Goal: Transaction & Acquisition: Subscribe to service/newsletter

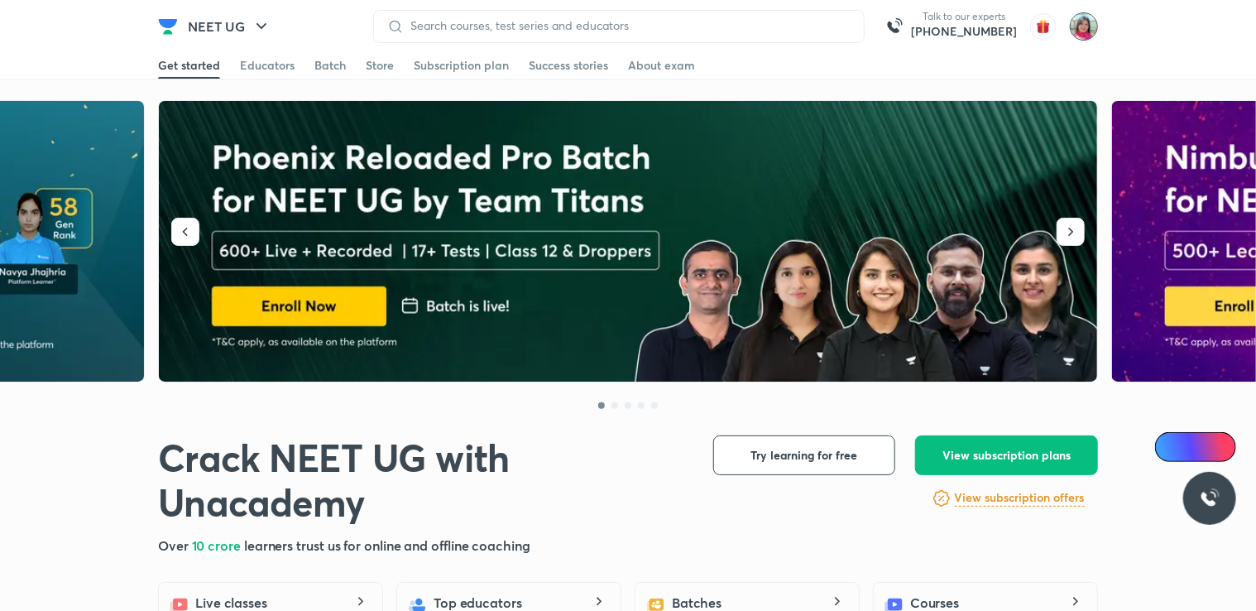
click at [1082, 18] on img at bounding box center [1084, 26] width 28 height 28
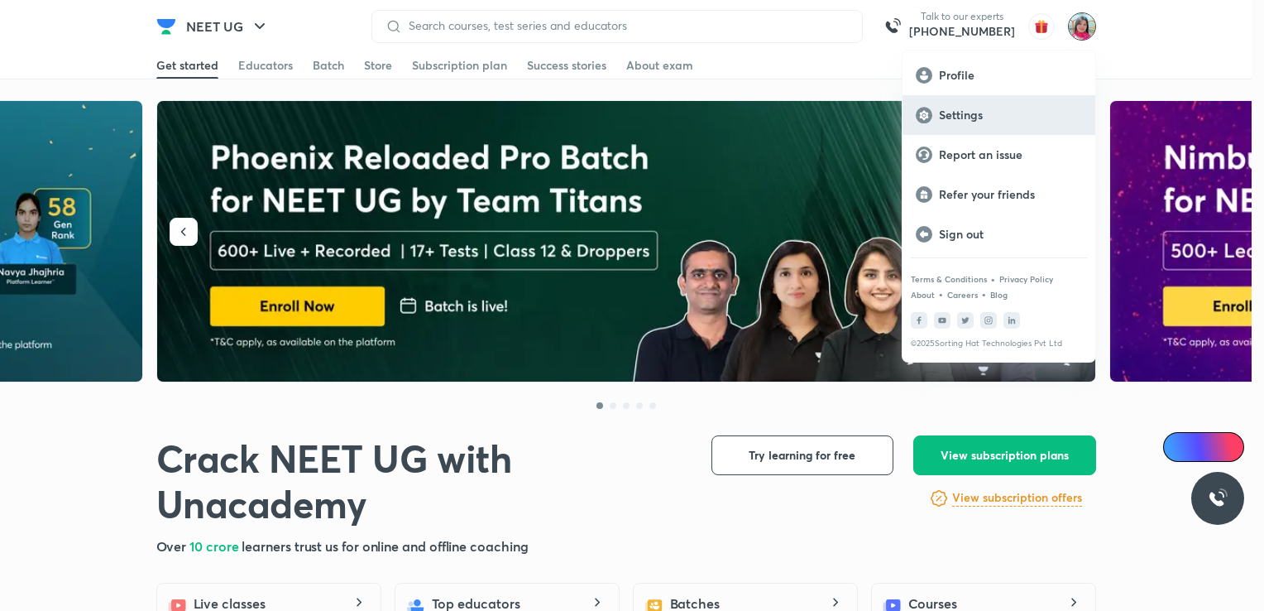
click at [985, 110] on p "Settings" at bounding box center [1010, 115] width 143 height 15
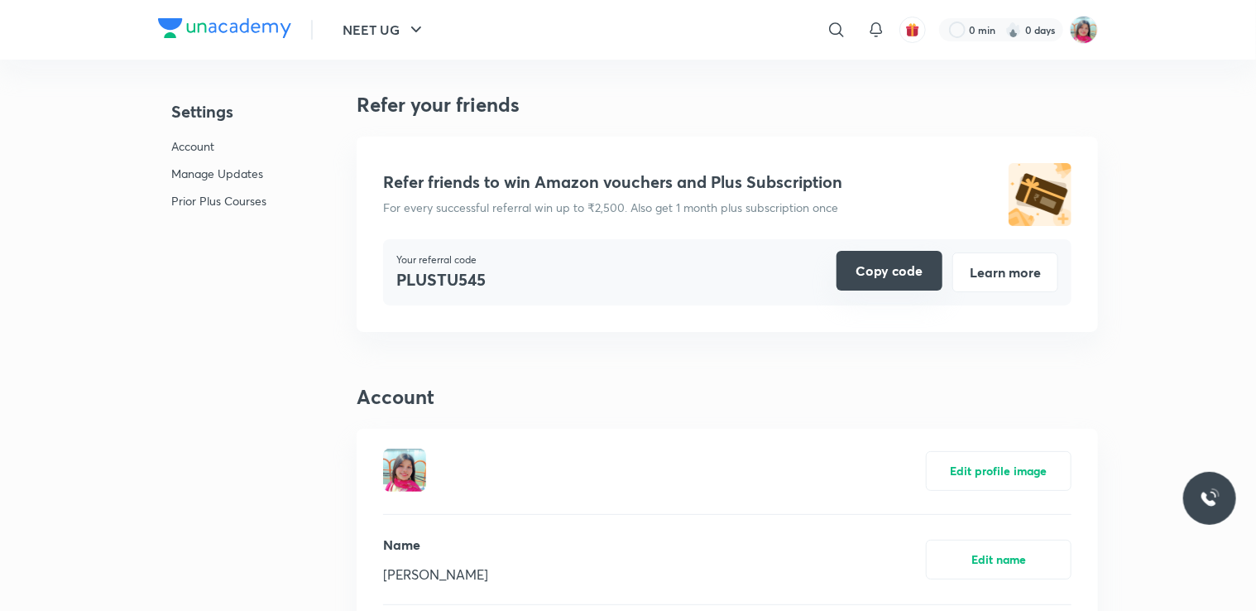
click at [900, 281] on button "Copy code" at bounding box center [889, 271] width 106 height 40
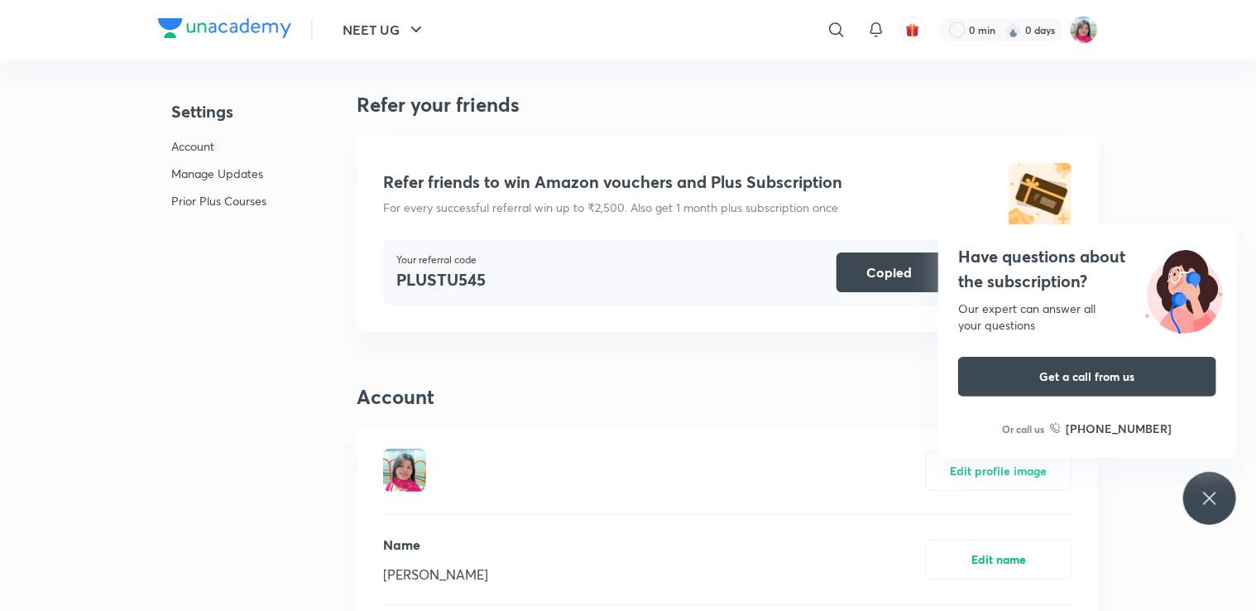
click at [242, 174] on p "Manage Updates" at bounding box center [218, 173] width 95 height 17
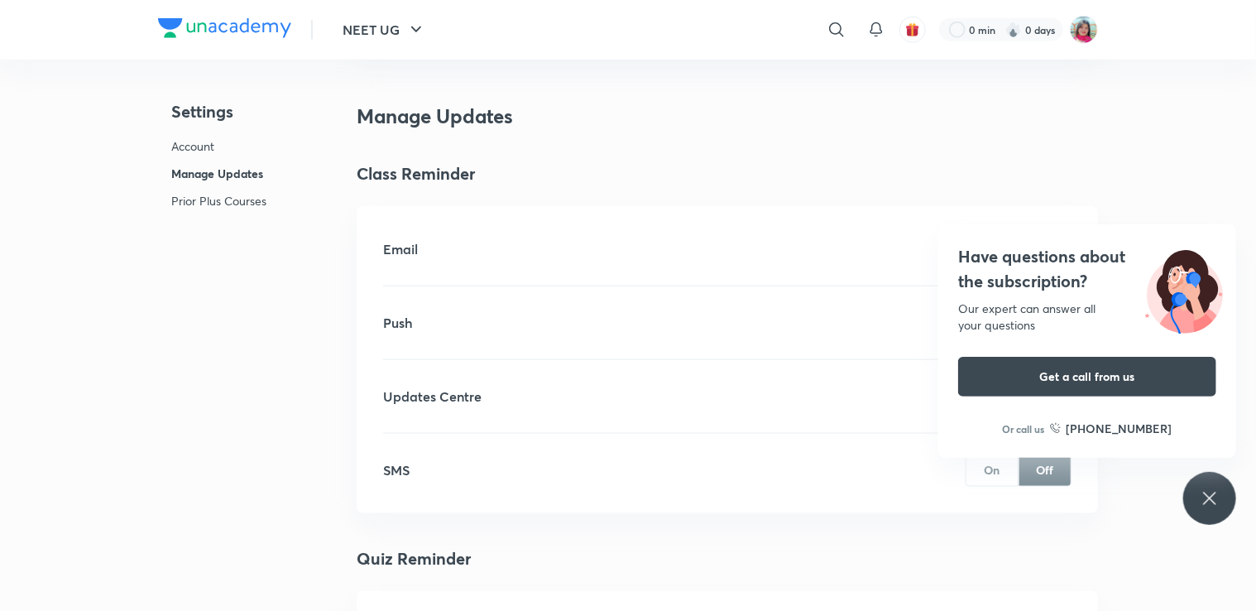
scroll to position [993, 0]
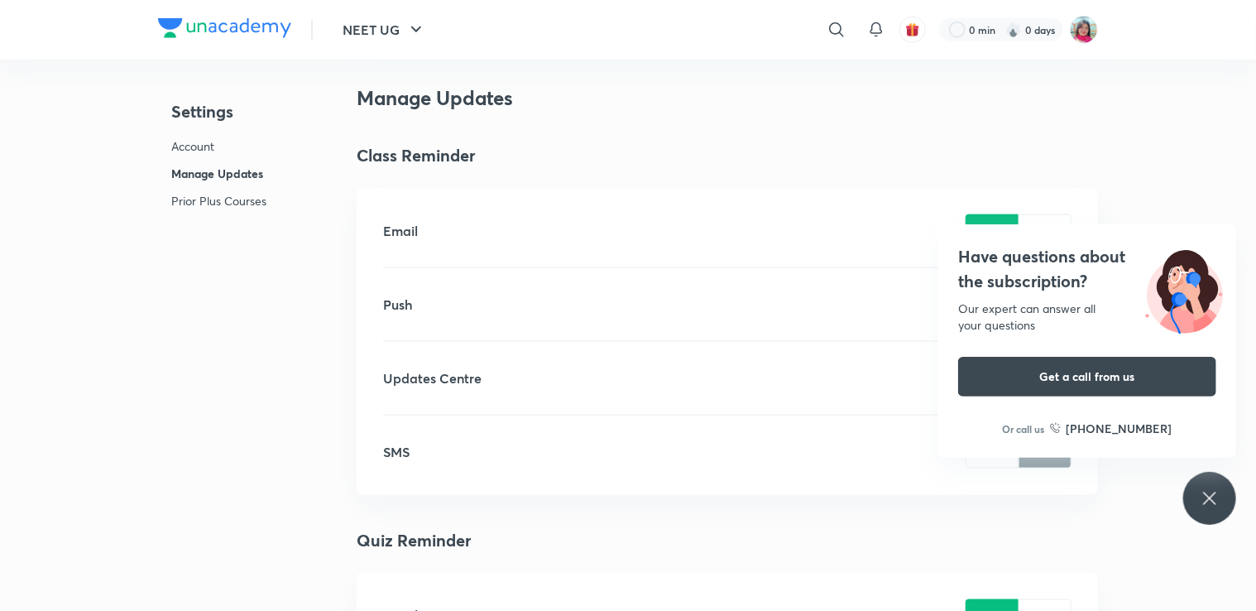
click at [231, 202] on p "Prior Plus Courses" at bounding box center [218, 200] width 95 height 17
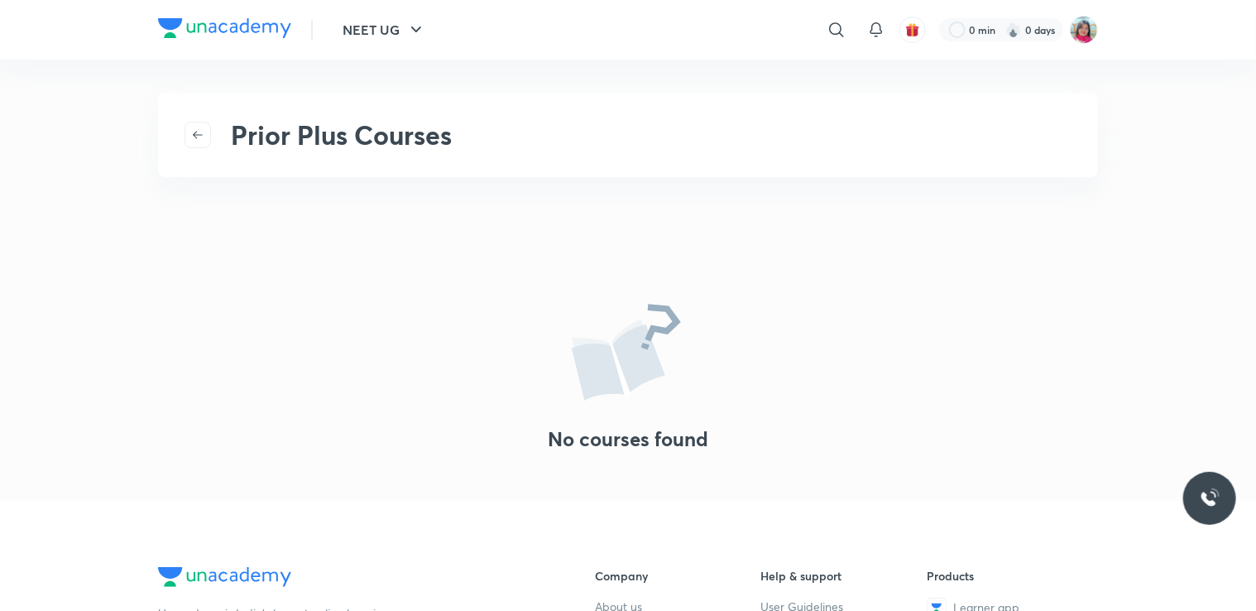
click at [230, 197] on div "Prior Plus Courses No courses found" at bounding box center [628, 280] width 940 height 375
click at [193, 130] on icon "button" at bounding box center [197, 134] width 13 height 13
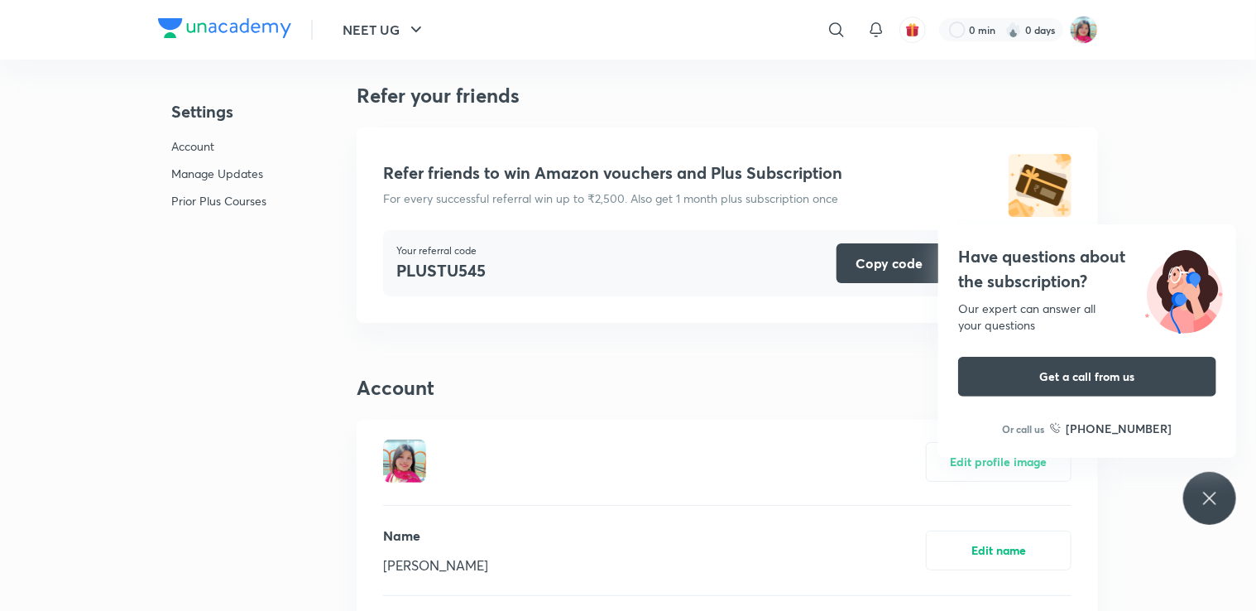
scroll to position [6, 0]
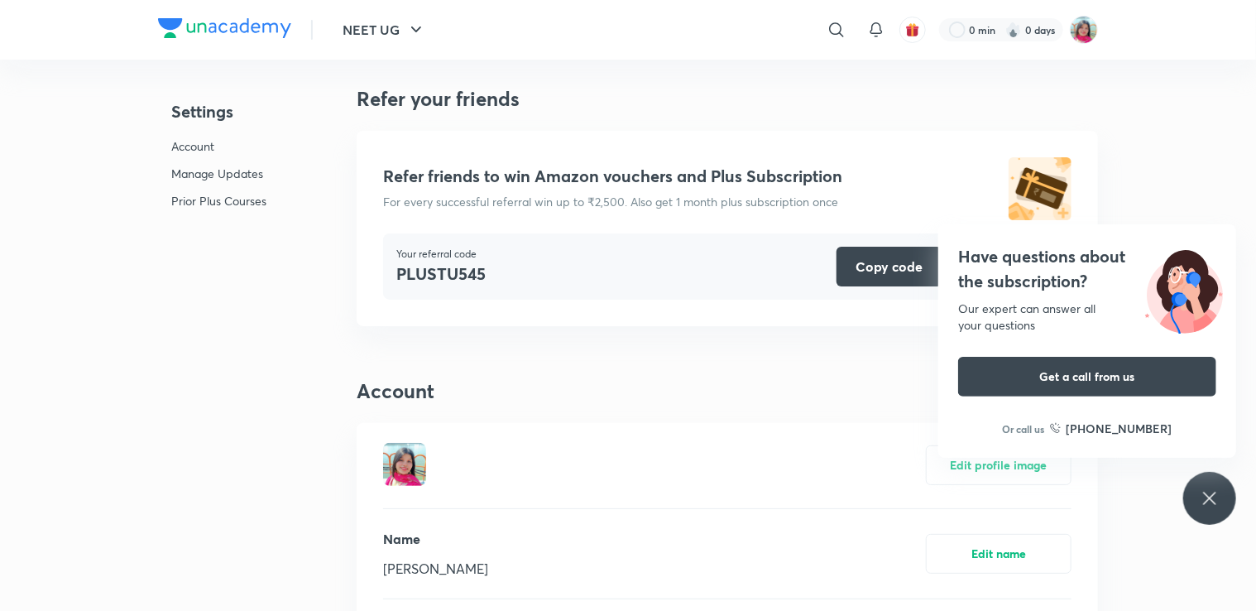
click at [1218, 507] on icon at bounding box center [1210, 498] width 20 height 20
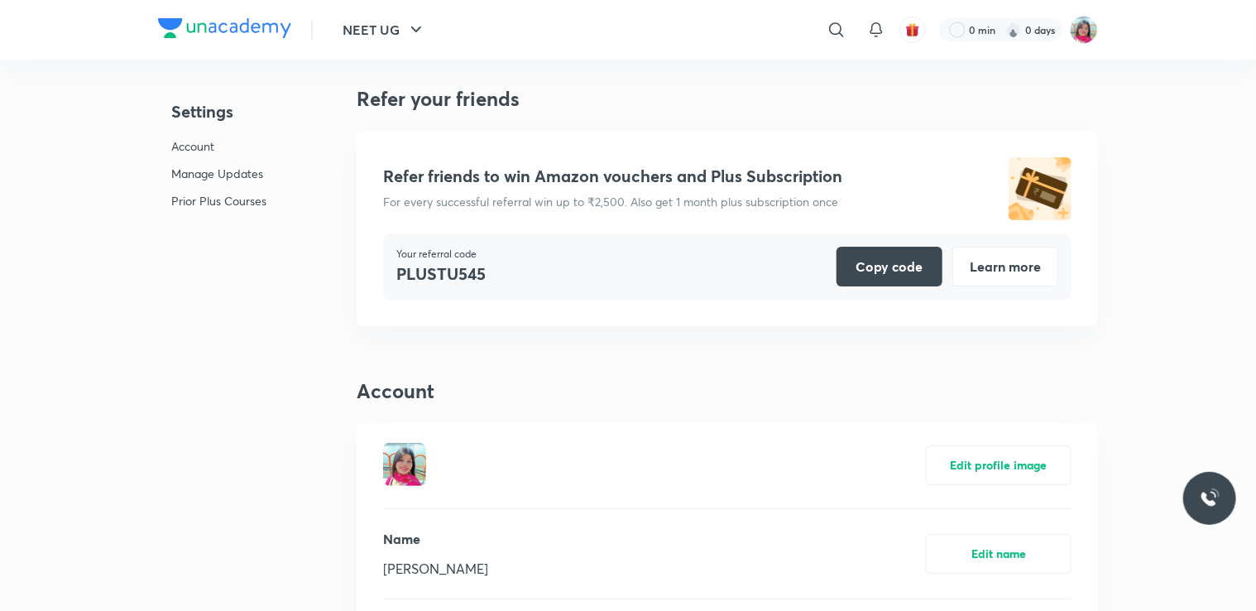
scroll to position [0, 0]
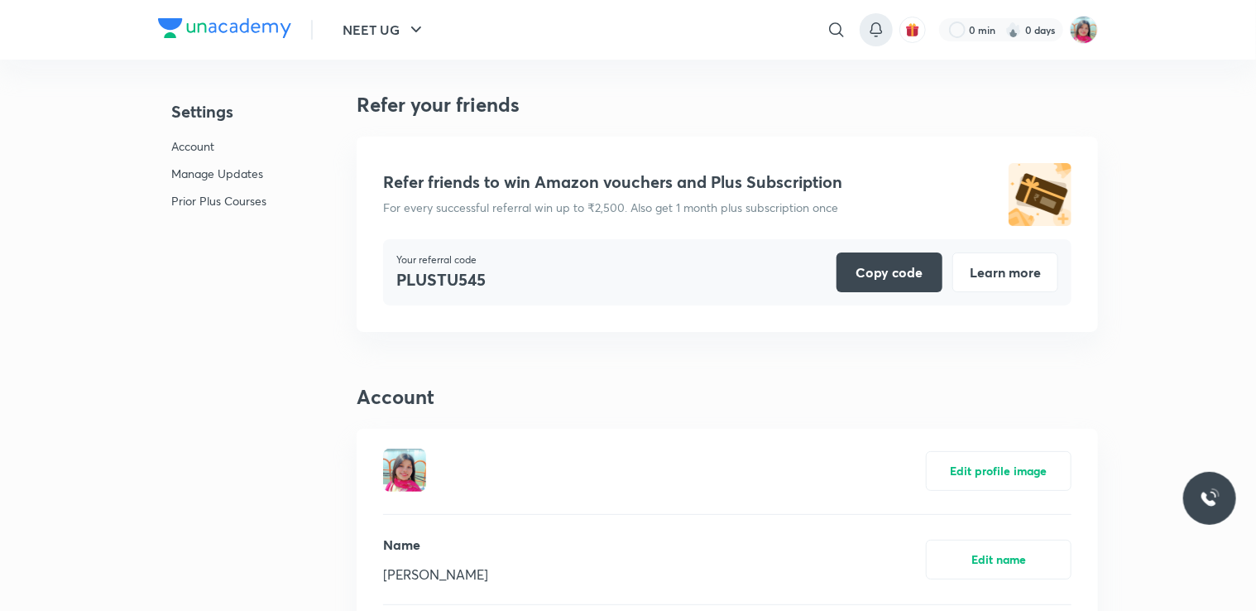
click at [875, 42] on div at bounding box center [876, 29] width 33 height 33
click at [878, 31] on icon at bounding box center [876, 30] width 20 height 20
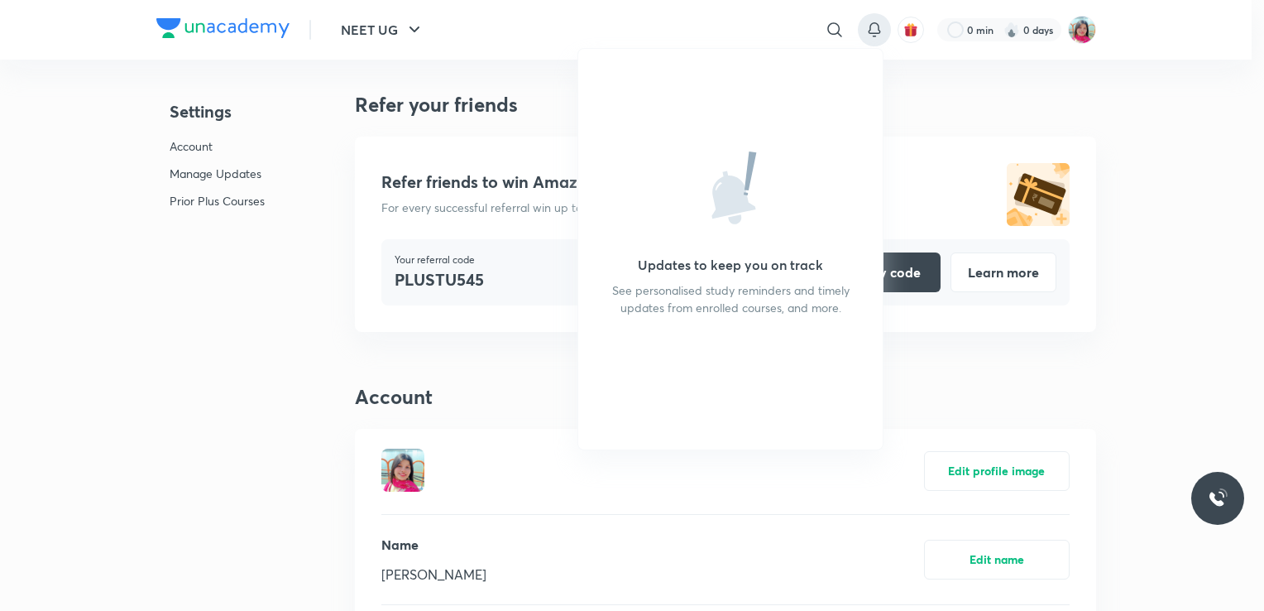
click at [577, 472] on div at bounding box center [632, 305] width 1264 height 611
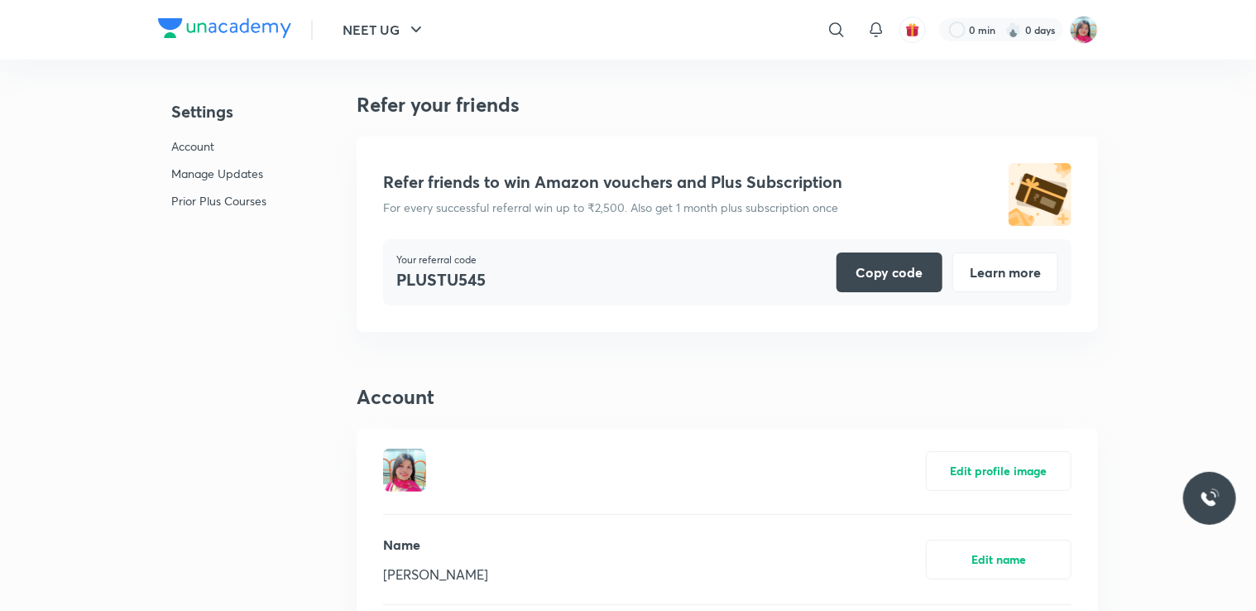
click at [612, 272] on div "Your referral code PLUSTU545 Copy code Learn more" at bounding box center [727, 272] width 688 height 66
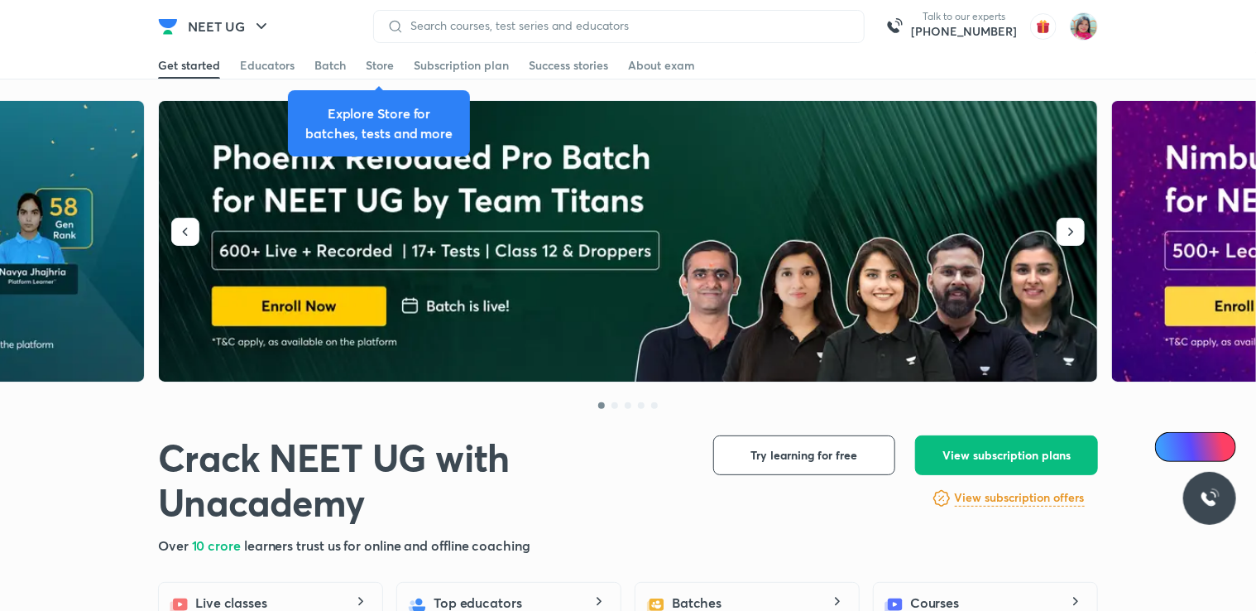
click at [335, 79] on div "Explore Store for batches, tests and more" at bounding box center [379, 123] width 182 height 89
click at [337, 69] on div "Batch" at bounding box center [329, 65] width 31 height 17
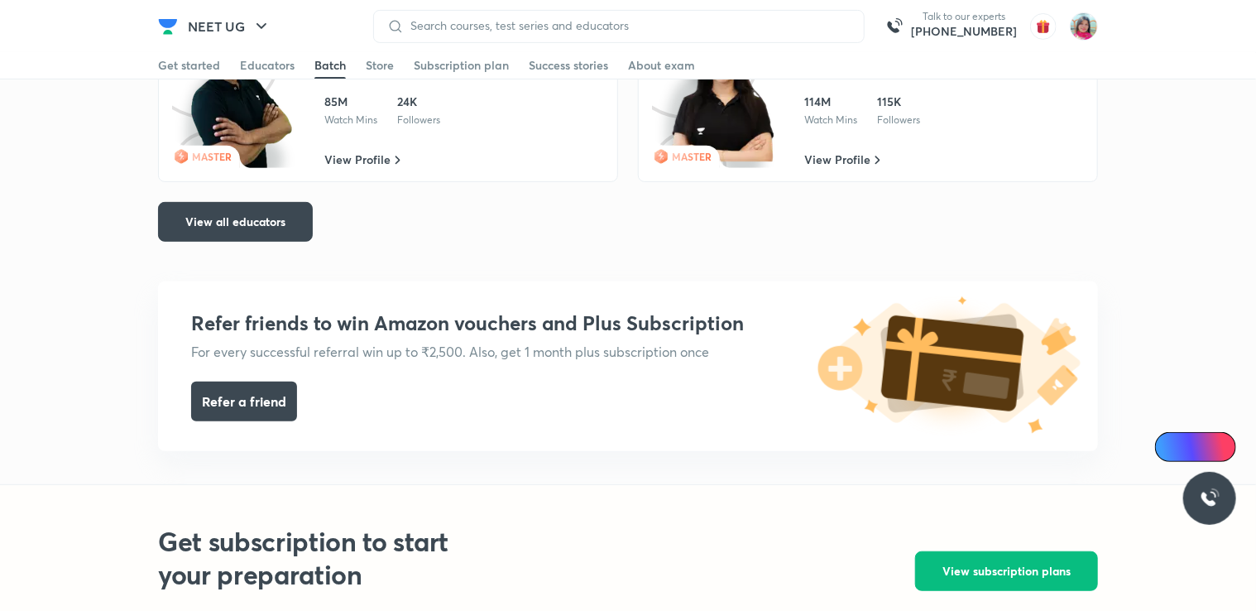
scroll to position [3427, 0]
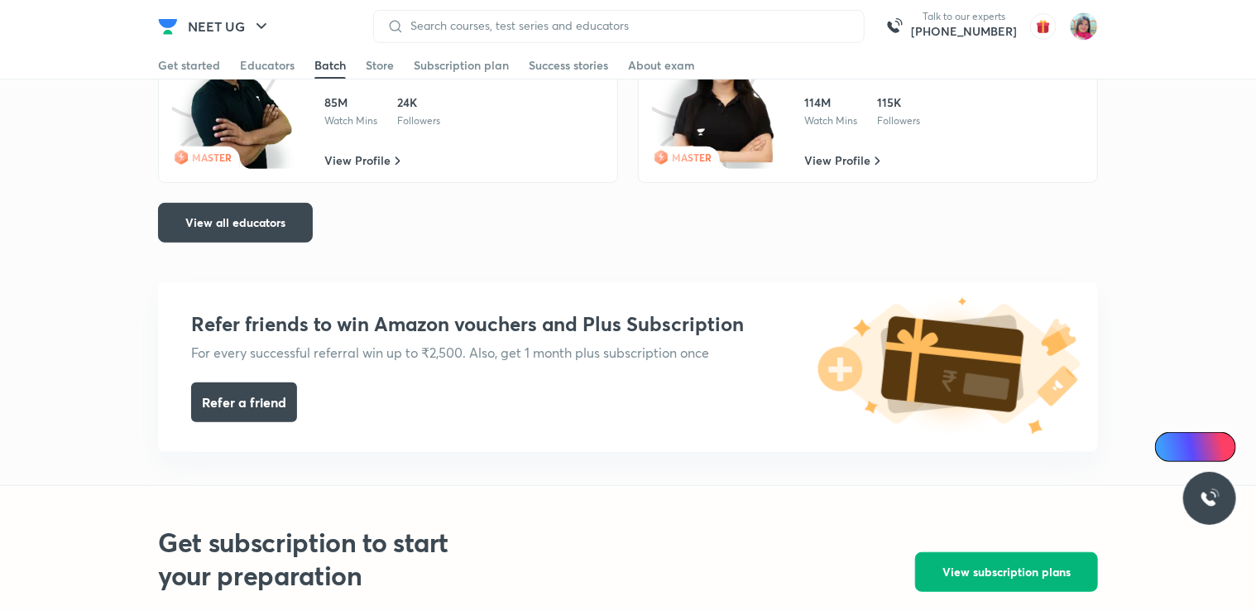
click at [961, 582] on button "View subscription plans" at bounding box center [1006, 572] width 183 height 40
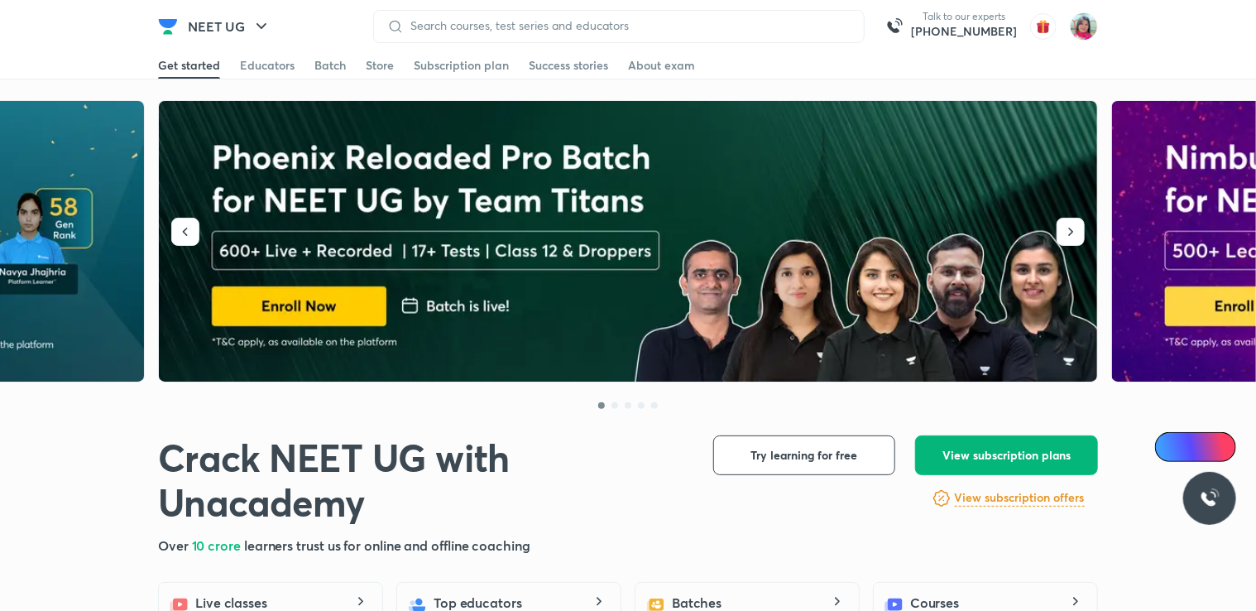
click at [973, 465] on button "View subscription plans" at bounding box center [1006, 455] width 183 height 40
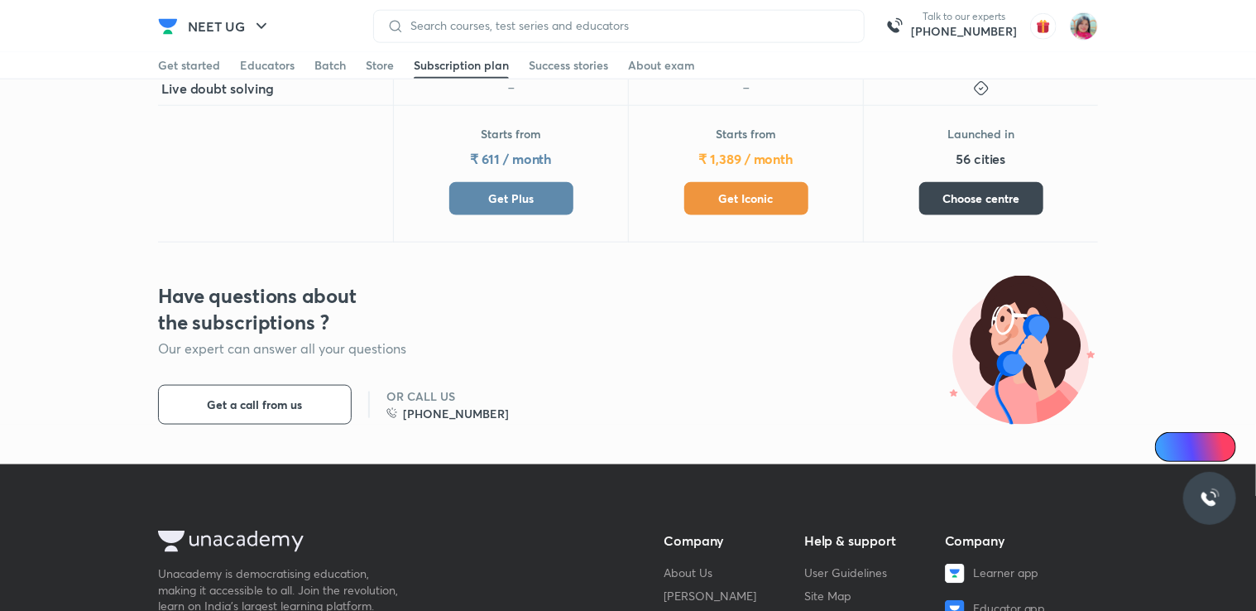
scroll to position [970, 0]
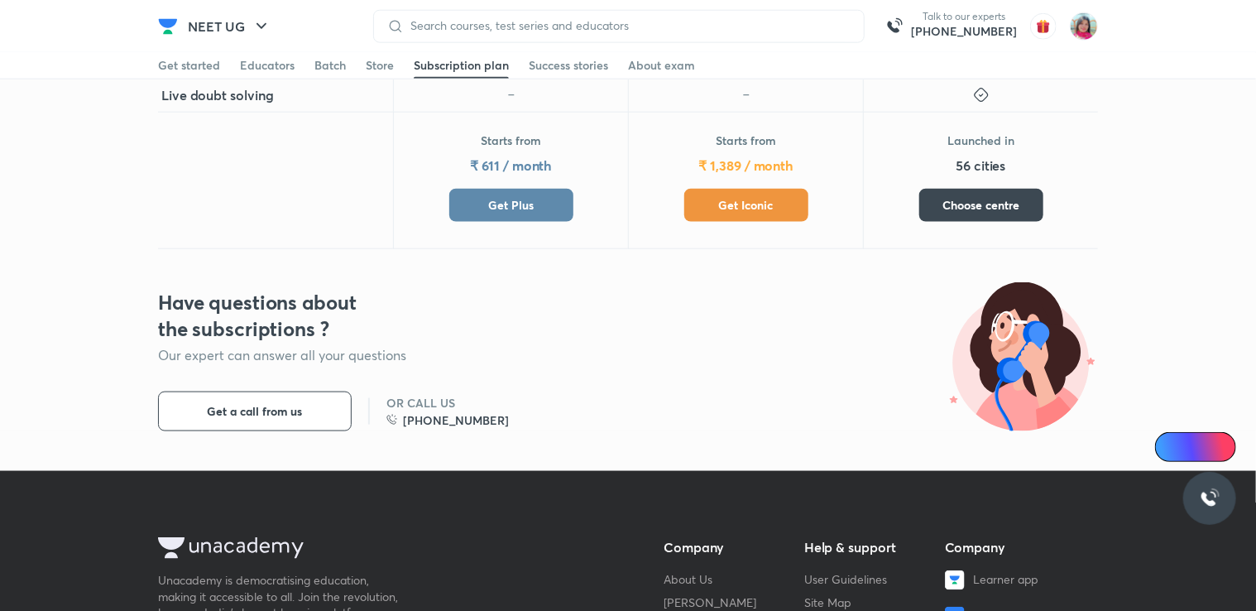
click at [837, 346] on div "Have questions about the subscriptions ? Our expert can answer all your questio…" at bounding box center [628, 360] width 940 height 142
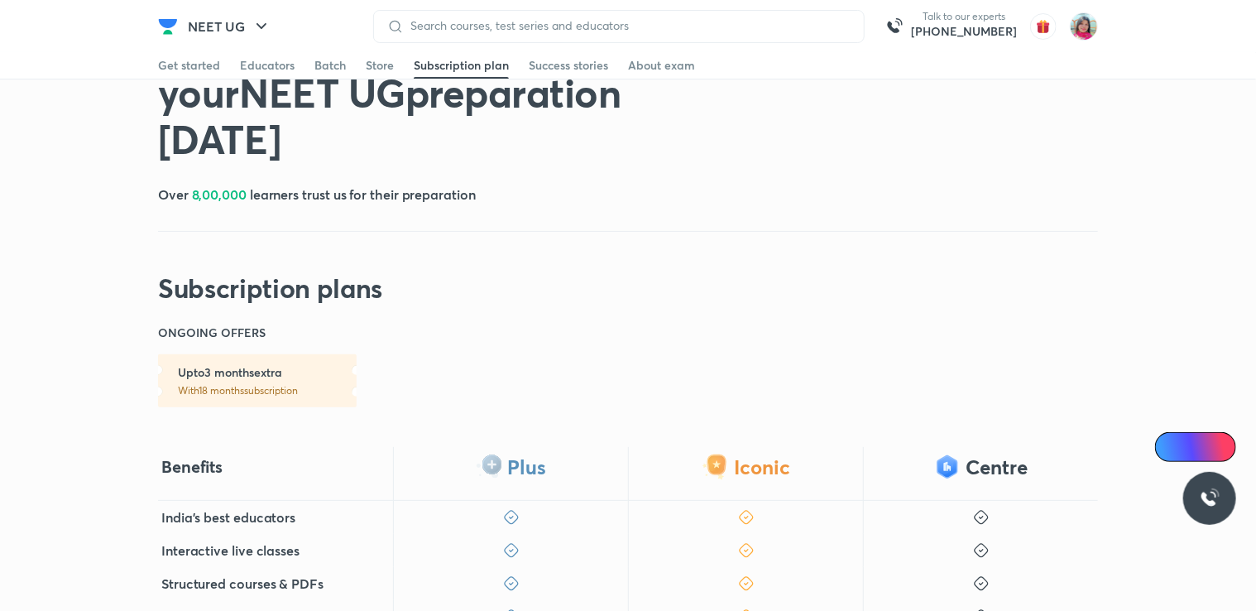
scroll to position [0, 0]
